Goal: Task Accomplishment & Management: Complete application form

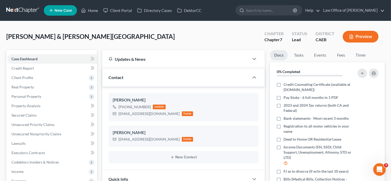
click at [60, 8] on link "New Case" at bounding box center [60, 10] width 33 height 10
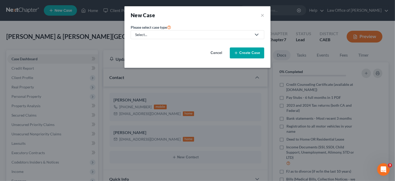
click at [169, 36] on div "Select..." at bounding box center [193, 34] width 116 height 5
click at [147, 45] on div "Bankruptcy" at bounding box center [145, 44] width 19 height 5
select select "8"
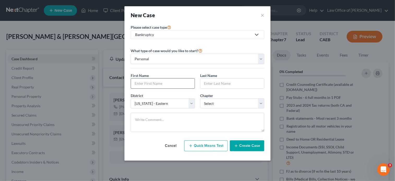
click at [168, 84] on input "text" at bounding box center [163, 83] width 64 height 10
paste input "[PERSON_NAME] and [PERSON_NAME]"
type input "[PERSON_NAME] and [PERSON_NAME]"
click at [209, 80] on input "text" at bounding box center [232, 83] width 64 height 10
paste input "[PERSON_NAME] and [PERSON_NAME]"
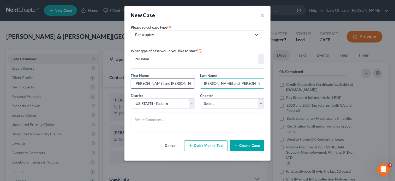
type input "[PERSON_NAME] and [PERSON_NAME]"
drag, startPoint x: 192, startPoint y: 83, endPoint x: 160, endPoint y: 83, distance: 32.1
click at [160, 83] on input "[PERSON_NAME] and [PERSON_NAME]" at bounding box center [163, 83] width 64 height 10
type input "Jeanluc"
drag, startPoint x: 262, startPoint y: 84, endPoint x: 227, endPoint y: 85, distance: 34.4
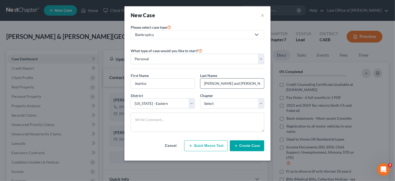
click at [227, 85] on input "[PERSON_NAME] and [PERSON_NAME]" at bounding box center [232, 83] width 64 height 10
click at [218, 83] on input "[PERSON_NAME]" at bounding box center [232, 83] width 64 height 10
type input "[PERSON_NAME]"
click at [224, 101] on select "Select 7 11 12 13" at bounding box center [232, 103] width 64 height 10
select select "0"
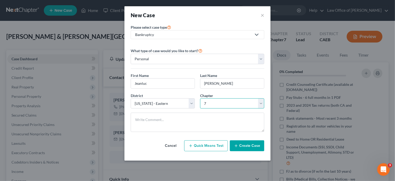
click at [200, 98] on select "Select 7 11 12 13" at bounding box center [232, 103] width 64 height 10
click at [240, 148] on button "Create Case" at bounding box center [247, 145] width 34 height 11
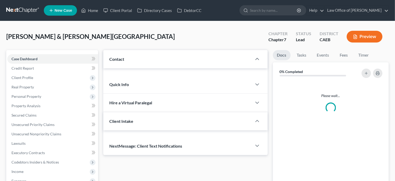
click at [69, 9] on span "New Case" at bounding box center [62, 11] width 17 height 4
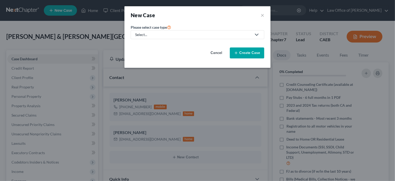
click at [198, 37] on div "Select..." at bounding box center [193, 34] width 116 height 5
click at [154, 43] on div "Bankruptcy" at bounding box center [145, 44] width 19 height 5
select select "8"
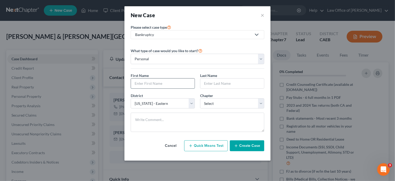
click at [169, 83] on input "text" at bounding box center [163, 83] width 64 height 10
paste input "[PERSON_NAME] and [PERSON_NAME]"
type input "[PERSON_NAME] and [PERSON_NAME]"
click at [221, 83] on input "text" at bounding box center [232, 83] width 64 height 10
paste input "[PERSON_NAME] and [PERSON_NAME]"
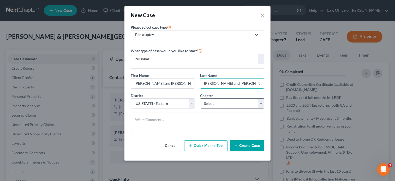
type input "[PERSON_NAME] and [PERSON_NAME]"
click at [208, 105] on select "Select 7 11 12 13" at bounding box center [232, 103] width 64 height 10
click at [209, 109] on div "District * Select Alabama - Middle Alabama - Northern Alabama - Southern Alaska…" at bounding box center [197, 103] width 139 height 20
click at [208, 105] on select "Select 7 11 12 13" at bounding box center [232, 103] width 64 height 10
select select "0"
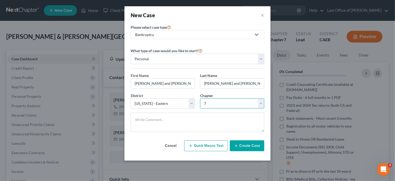
click at [200, 98] on select "Select 7 11 12 13" at bounding box center [232, 103] width 64 height 10
drag, startPoint x: 231, startPoint y: 83, endPoint x: 306, endPoint y: 94, distance: 75.4
click at [306, 94] on div "New Case × Please select case type * Bankruptcy Bankruptcy Other What type of c…" at bounding box center [197, 90] width 395 height 181
click at [217, 84] on input "[PERSON_NAME]" at bounding box center [232, 83] width 64 height 10
type input "[PERSON_NAME]"
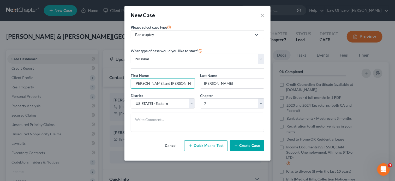
drag, startPoint x: 147, startPoint y: 83, endPoint x: 204, endPoint y: 92, distance: 57.1
click at [204, 92] on div "First Name * Jeanluc Juvera and Monique Valdez Last Name * Juvera" at bounding box center [197, 83] width 139 height 20
type input "Jeanluc"
click at [249, 145] on button "Create Case" at bounding box center [247, 145] width 34 height 11
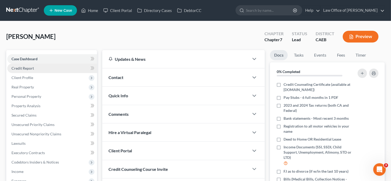
click at [37, 71] on link "Credit Report" at bounding box center [52, 68] width 90 height 9
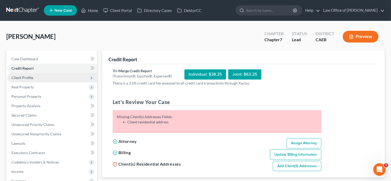
click at [35, 79] on span "Client Profile" at bounding box center [52, 77] width 90 height 9
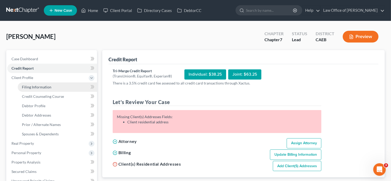
click at [40, 87] on span "Filing Information" at bounding box center [36, 87] width 29 height 4
select select "1"
select select "0"
select select "8"
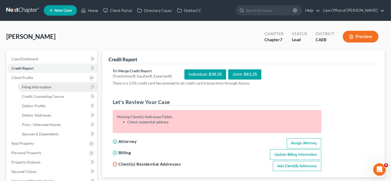
select select "4"
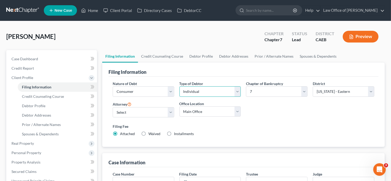
click at [231, 94] on select "Select Individual Joint" at bounding box center [210, 91] width 62 height 10
select select "1"
click at [179, 86] on select "Select Individual Joint" at bounding box center [210, 91] width 62 height 10
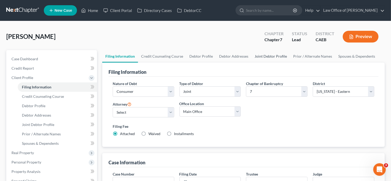
click at [275, 54] on link "Joint Debtor Profile" at bounding box center [270, 56] width 39 height 13
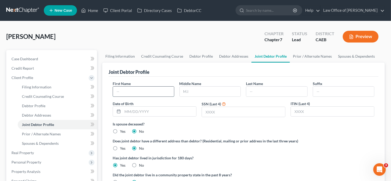
click at [146, 93] on input "text" at bounding box center [143, 92] width 61 height 10
paste input "[PERSON_NAME] and [PERSON_NAME]"
drag, startPoint x: 145, startPoint y: 91, endPoint x: 105, endPoint y: 95, distance: 39.8
click at [105, 95] on div "Joint Debtor Profile First Name Jeanluc Juvera and Monique Valdez Middle Name L…" at bounding box center [243, 138] width 282 height 150
drag, startPoint x: 144, startPoint y: 91, endPoint x: 132, endPoint y: 92, distance: 12.5
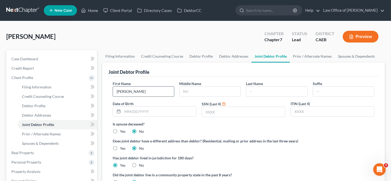
click at [132, 92] on input "Monique Valdez" at bounding box center [143, 92] width 61 height 10
type input "Monique"
click at [261, 89] on input "text" at bounding box center [276, 92] width 61 height 10
paste input "[PERSON_NAME] and [PERSON_NAME]"
drag, startPoint x: 293, startPoint y: 90, endPoint x: 239, endPoint y: 96, distance: 54.5
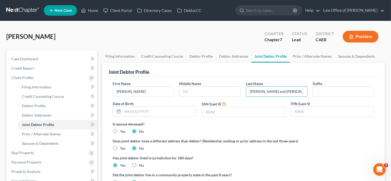
click at [239, 96] on div "First Name Monique Middle Name Last Name Jeanluc Juvera and Monique Valdez Suff…" at bounding box center [243, 101] width 267 height 40
type input "Valdez"
click at [19, 58] on span "Case Dashboard" at bounding box center [24, 59] width 27 height 4
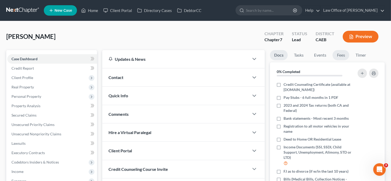
click at [343, 57] on link "Fees" at bounding box center [340, 55] width 17 height 10
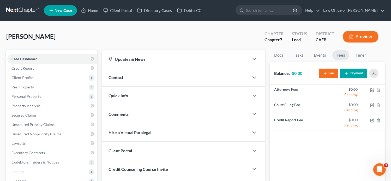
click at [327, 75] on button "Fee" at bounding box center [328, 74] width 19 height 10
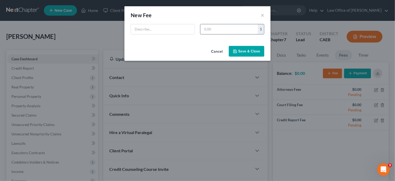
click at [237, 31] on input "text" at bounding box center [228, 29] width 57 height 10
type input "2,798"
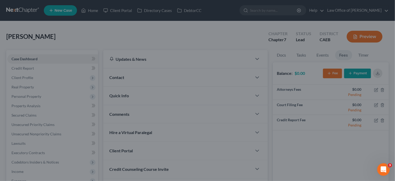
click at [155, 2] on div "New Fee Edit Fee × 2,798 $ Cancel Save & Close" at bounding box center [197, 90] width 395 height 181
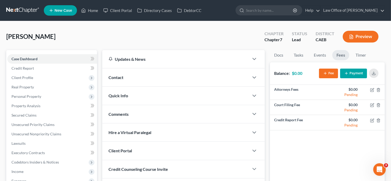
click at [334, 72] on button "Fee" at bounding box center [328, 74] width 19 height 10
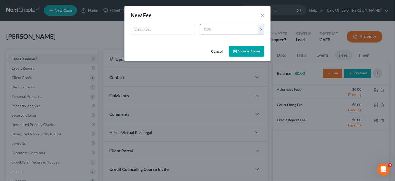
click at [219, 28] on input "text" at bounding box center [228, 29] width 57 height 10
type input "2,798"
click at [148, 28] on input "text" at bounding box center [163, 29] width 64 height 10
type input "[MEDICAL_DATA] Agreement"
click at [237, 50] on icon "button" at bounding box center [235, 51] width 4 height 4
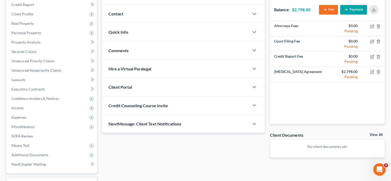
scroll to position [63, 0]
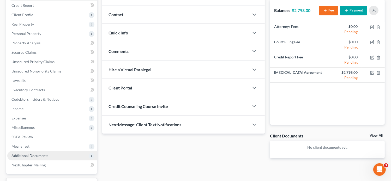
click at [46, 152] on span "Additional Documents" at bounding box center [52, 155] width 90 height 9
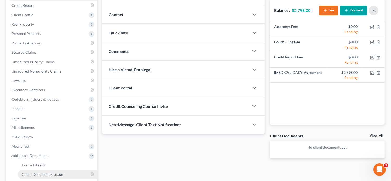
click at [56, 174] on span "Client Document Storage" at bounding box center [42, 174] width 41 height 4
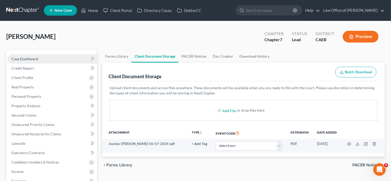
click at [33, 60] on span "Case Dashboard" at bounding box center [24, 59] width 27 height 4
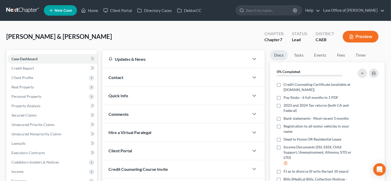
click at [136, 79] on div "Contact" at bounding box center [175, 77] width 147 height 18
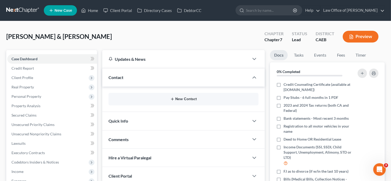
click at [161, 98] on button "New Contact" at bounding box center [184, 99] width 142 height 4
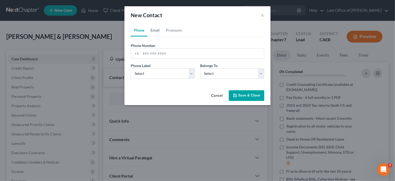
click at [150, 34] on link "Email" at bounding box center [154, 30] width 15 height 13
click at [165, 51] on input "email" at bounding box center [202, 54] width 123 height 10
paste input "Johnnyjuvera24@yahoo.com"
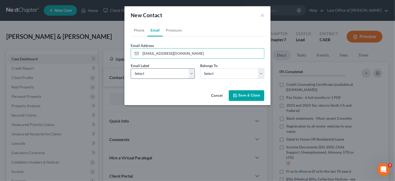
type input "Johnnyjuvera24@yahoo.com"
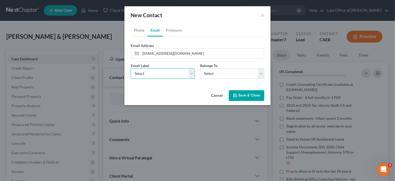
click at [144, 74] on select "Select Home Work Other" at bounding box center [163, 73] width 64 height 10
select select "0"
click at [131, 68] on select "Select Home Work Other" at bounding box center [163, 73] width 64 height 10
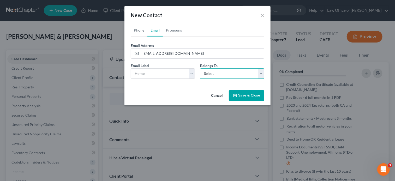
click at [202, 77] on select "Select Client Spouse Other" at bounding box center [232, 73] width 64 height 10
select select "0"
click at [200, 68] on select "Select Client Spouse Other" at bounding box center [232, 73] width 64 height 10
click at [138, 27] on link "Phone" at bounding box center [139, 30] width 17 height 13
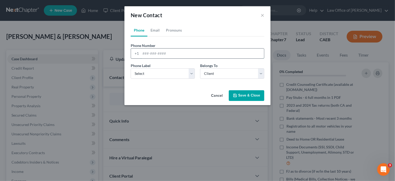
click at [151, 52] on input "tel" at bounding box center [202, 54] width 123 height 10
paste input "(209) 535-1571"
type input "(209) 535-1571"
click at [155, 81] on div "Phone Label * Select Mobile Home Work Other Belongs To * Select Client Spouse O…" at bounding box center [197, 73] width 139 height 20
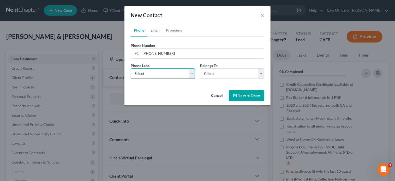
click at [152, 74] on select "Select Mobile Home Work Other" at bounding box center [163, 73] width 64 height 10
select select "0"
click at [131, 68] on select "Select Mobile Home Work Other" at bounding box center [163, 73] width 64 height 10
click at [244, 95] on button "Save & Close" at bounding box center [246, 95] width 35 height 11
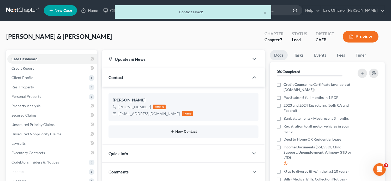
click at [185, 132] on button "New Contact" at bounding box center [184, 132] width 142 height 4
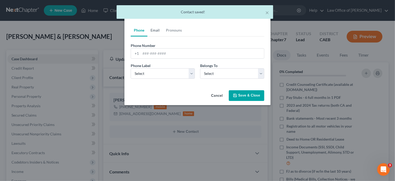
click at [155, 30] on link "Email" at bounding box center [154, 30] width 15 height 13
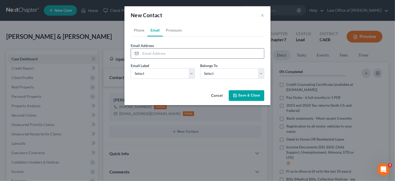
click at [180, 54] on input "email" at bounding box center [202, 54] width 123 height 10
paste input "Monajuvera@yahoo.com"
type input "Monajuvera@yahoo.com"
click at [142, 76] on select "Select Home Work Other" at bounding box center [163, 73] width 64 height 10
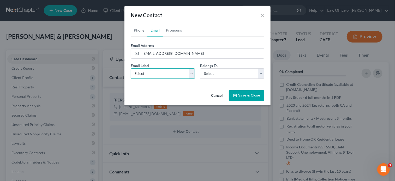
select select "0"
click at [131, 68] on select "Select Home Work Other" at bounding box center [163, 73] width 64 height 10
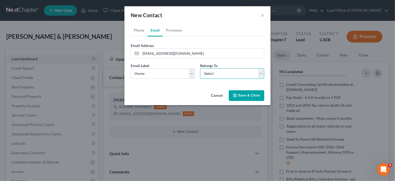
click at [212, 73] on select "Select Client Spouse Other" at bounding box center [232, 73] width 64 height 10
select select "1"
click at [200, 68] on select "Select Client Spouse Other" at bounding box center [232, 73] width 64 height 10
click at [244, 93] on button "Save & Close" at bounding box center [246, 95] width 35 height 11
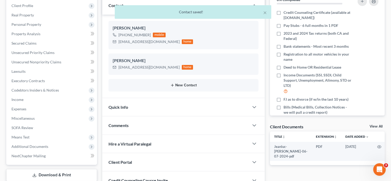
scroll to position [71, 0]
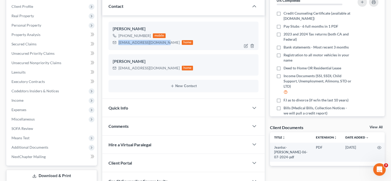
drag, startPoint x: 164, startPoint y: 43, endPoint x: 118, endPoint y: 43, distance: 45.6
click at [118, 43] on div "Johnnyjuvera24@yahoo.com" at bounding box center [148, 42] width 61 height 5
copy div "Johnnyjuvera24@yahoo.com"
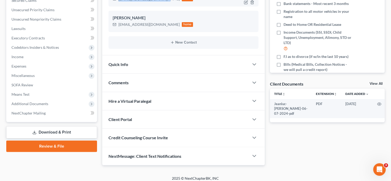
scroll to position [118, 0]
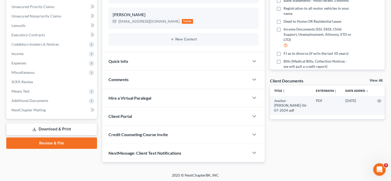
click at [127, 119] on div "Client Portal" at bounding box center [175, 116] width 147 height 18
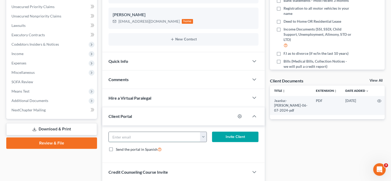
click at [143, 139] on input "email" at bounding box center [155, 137] width 92 height 10
paste input "Johnnyjuvera24@yahoo.com"
type input "Johnnyjuvera24@yahoo.com"
click at [211, 137] on div "Invite Client" at bounding box center [235, 137] width 52 height 10
click at [219, 136] on button "Invite Client" at bounding box center [235, 137] width 47 height 10
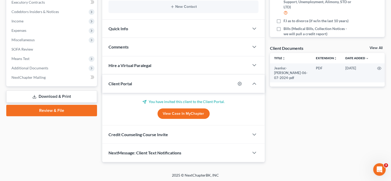
click at [163, 130] on div "Credit Counseling Course Invite" at bounding box center [175, 134] width 147 height 18
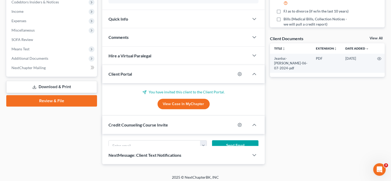
scroll to position [161, 0]
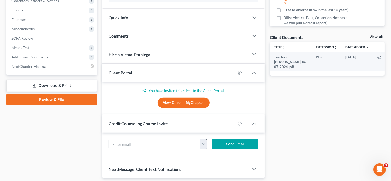
click at [135, 141] on input "text" at bounding box center [155, 144] width 92 height 10
paste input "Johnnyjuvera24@yahoo.com"
type input "Johnnyjuvera24@yahoo.com"
click at [242, 144] on button "Send Email" at bounding box center [235, 144] width 47 height 10
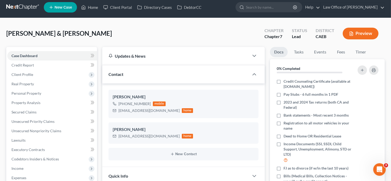
scroll to position [0, 0]
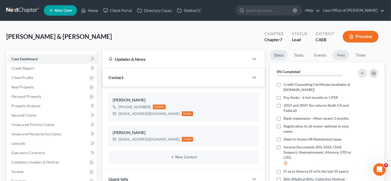
click at [343, 53] on link "Fees" at bounding box center [340, 55] width 17 height 10
